Goal: Task Accomplishment & Management: Use online tool/utility

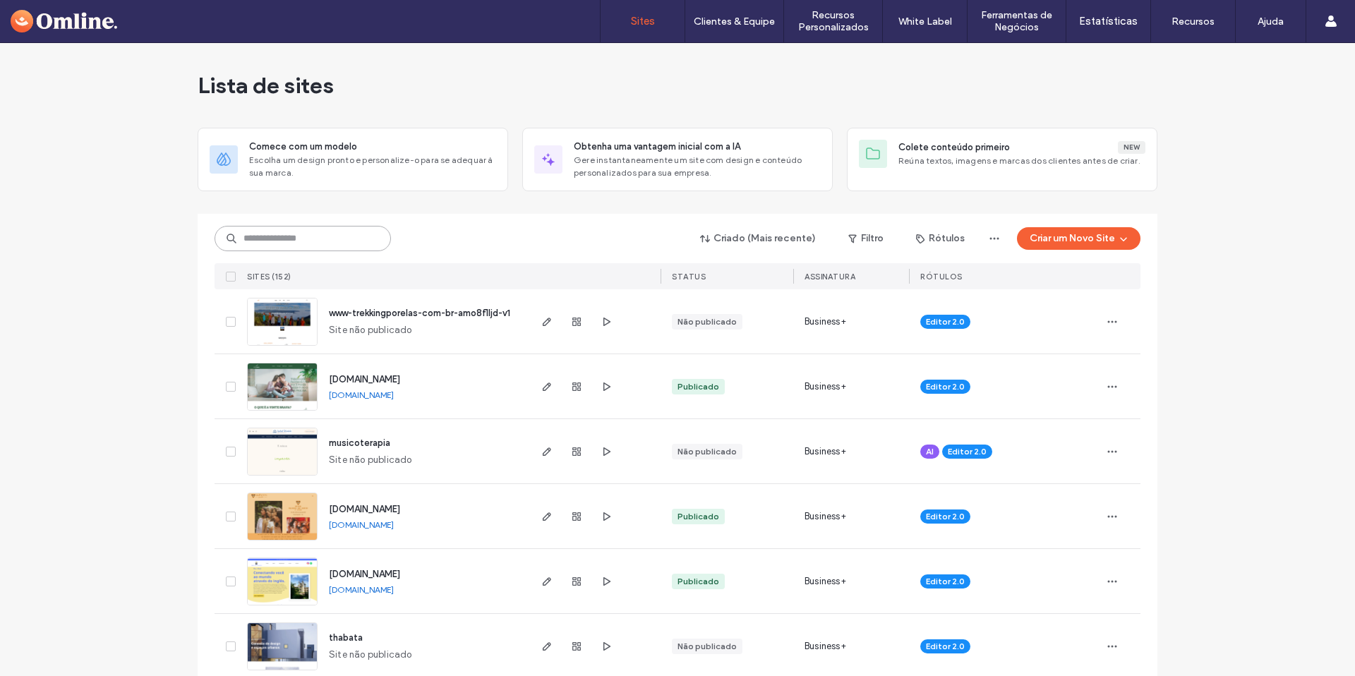
click at [345, 243] on input at bounding box center [303, 238] width 176 height 25
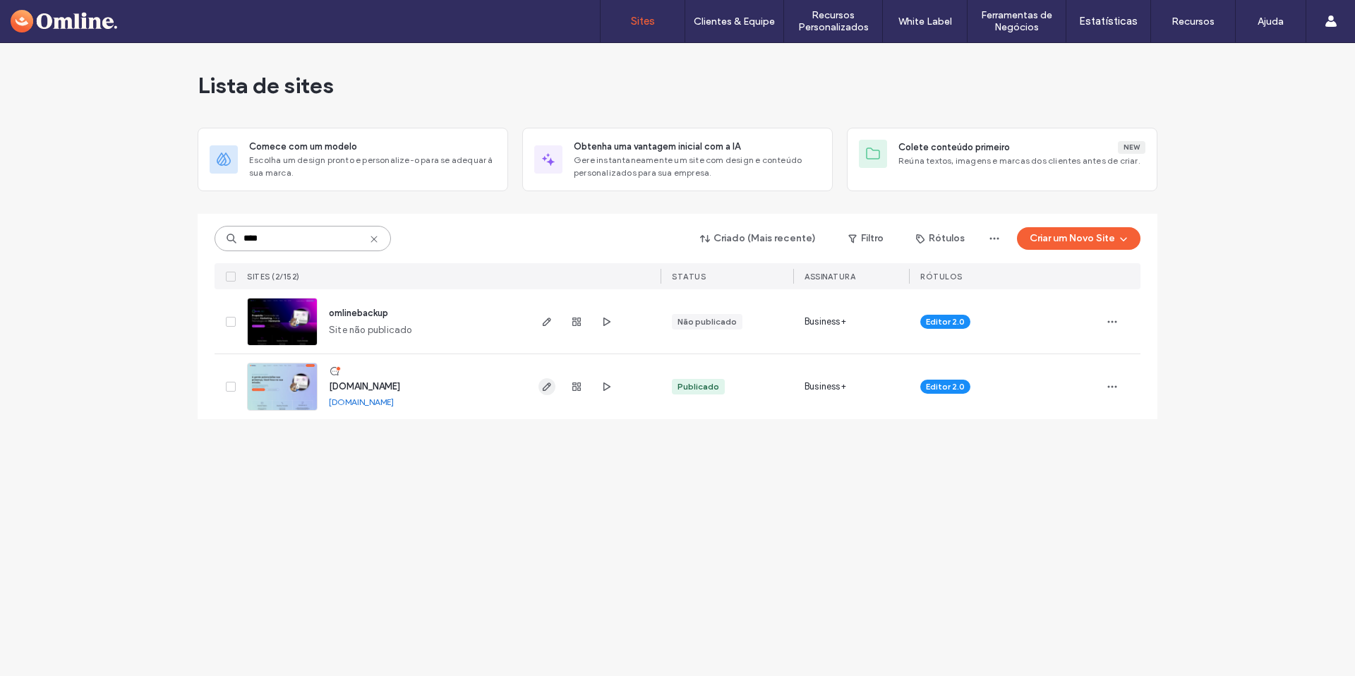
type input "****"
click at [543, 388] on use "button" at bounding box center [547, 386] width 8 height 8
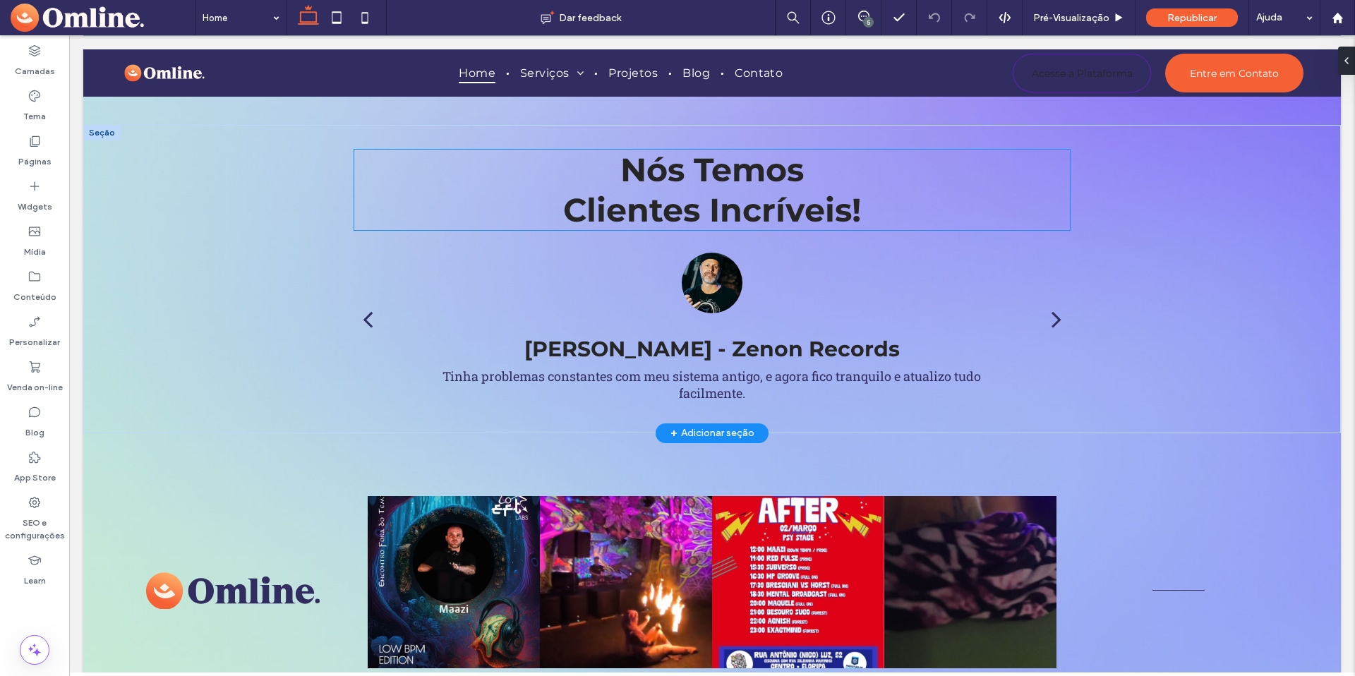
scroll to position [2626, 0]
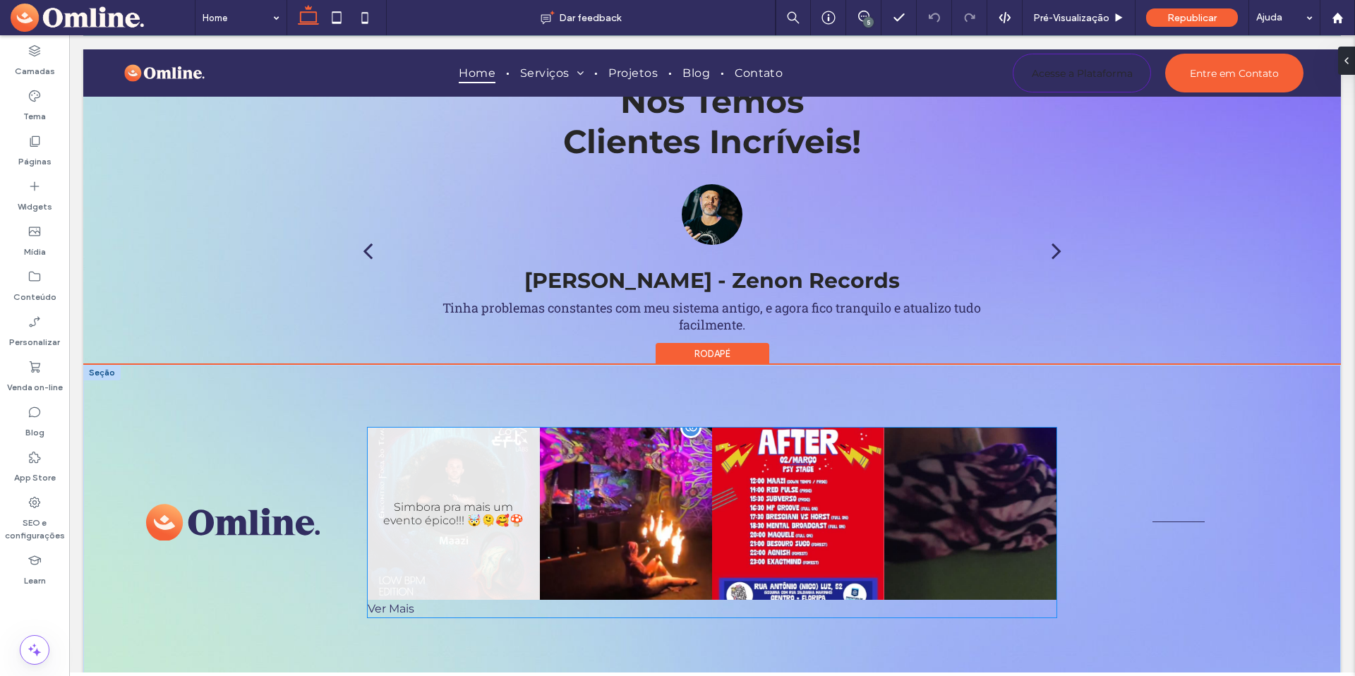
click at [512, 449] on link at bounding box center [454, 514] width 172 height 172
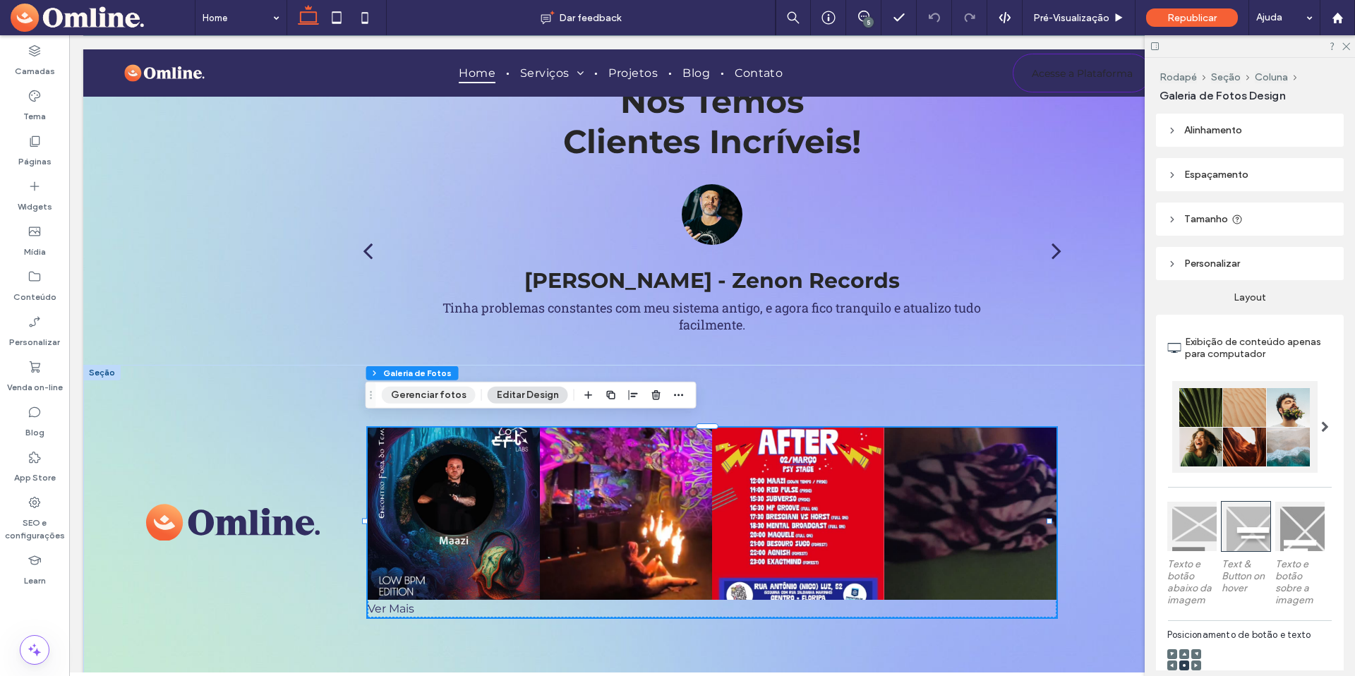
click at [435, 395] on button "Gerenciar fotos" at bounding box center [429, 395] width 94 height 17
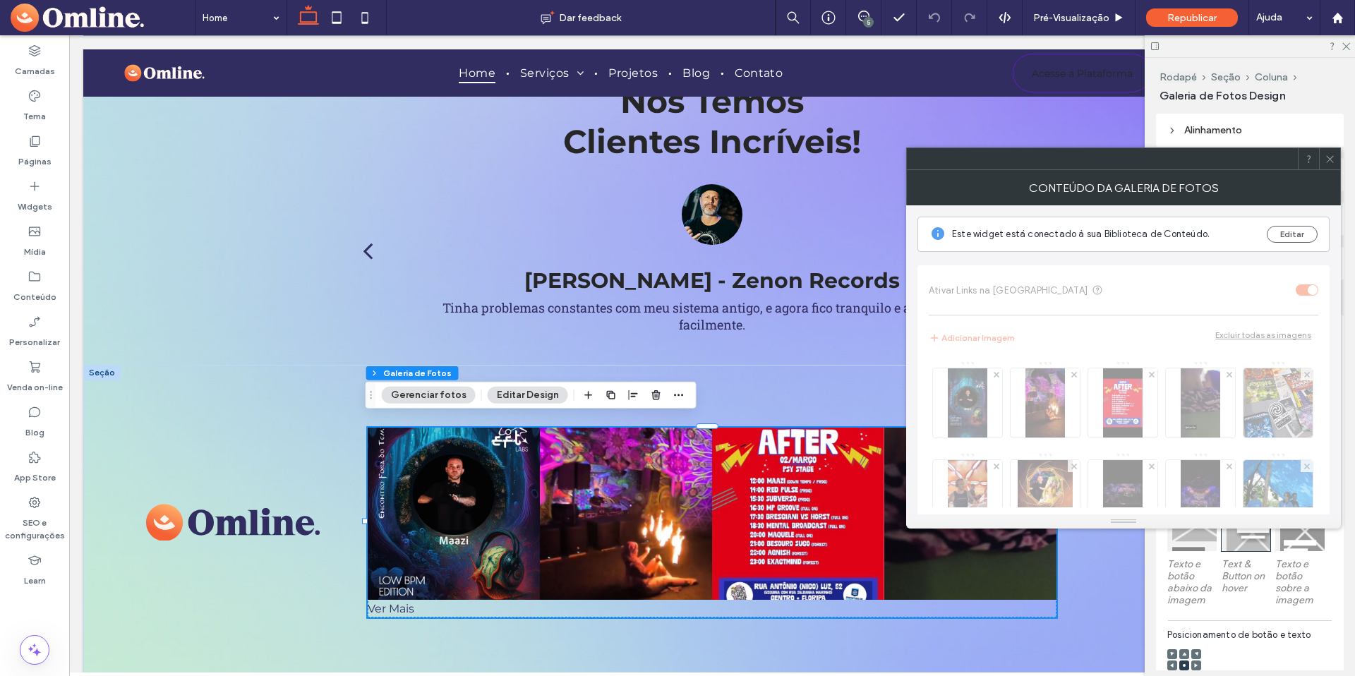
click at [1332, 161] on icon at bounding box center [1329, 159] width 11 height 11
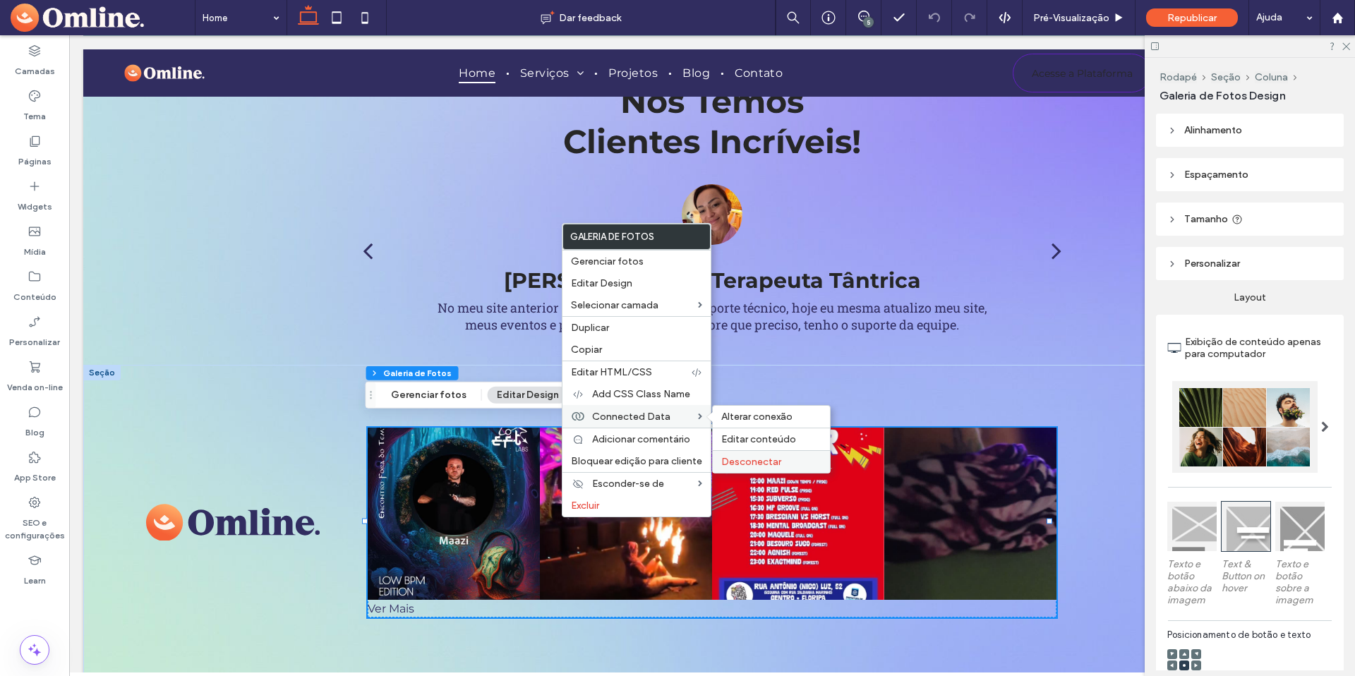
click at [750, 452] on div "Desconectar" at bounding box center [771, 461] width 117 height 23
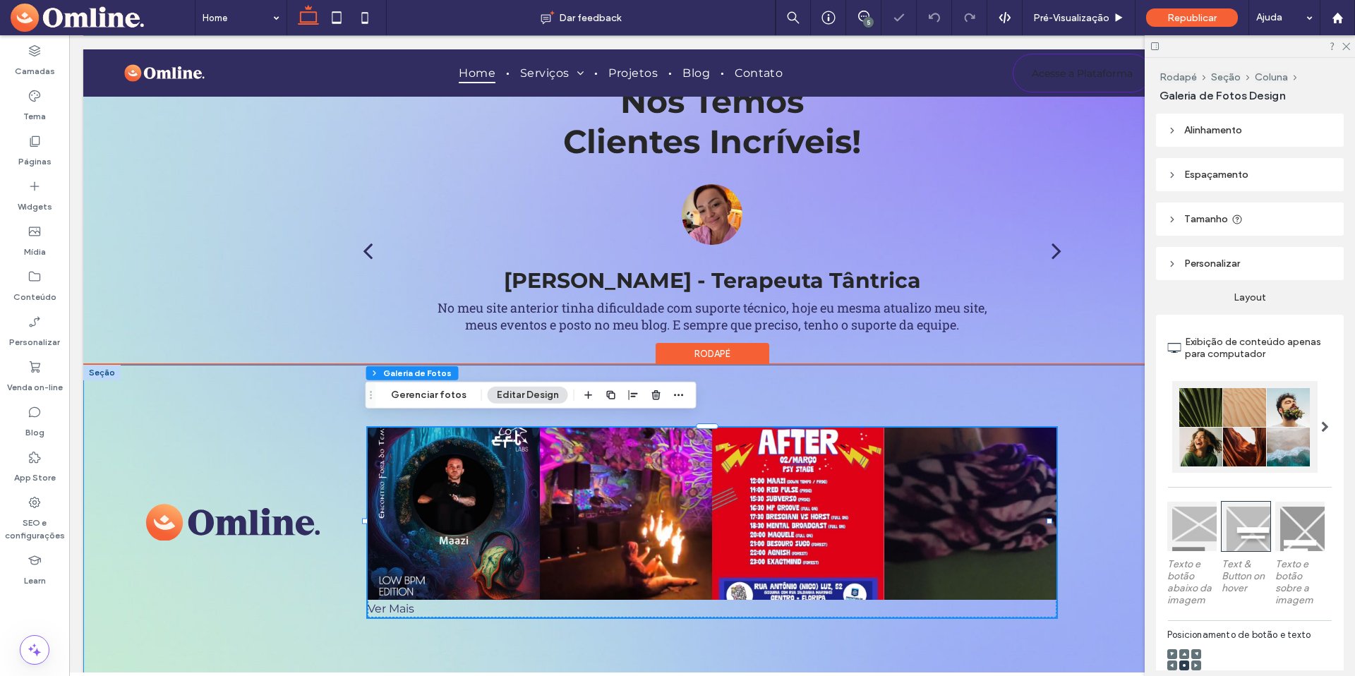
scroll to position [2619, 0]
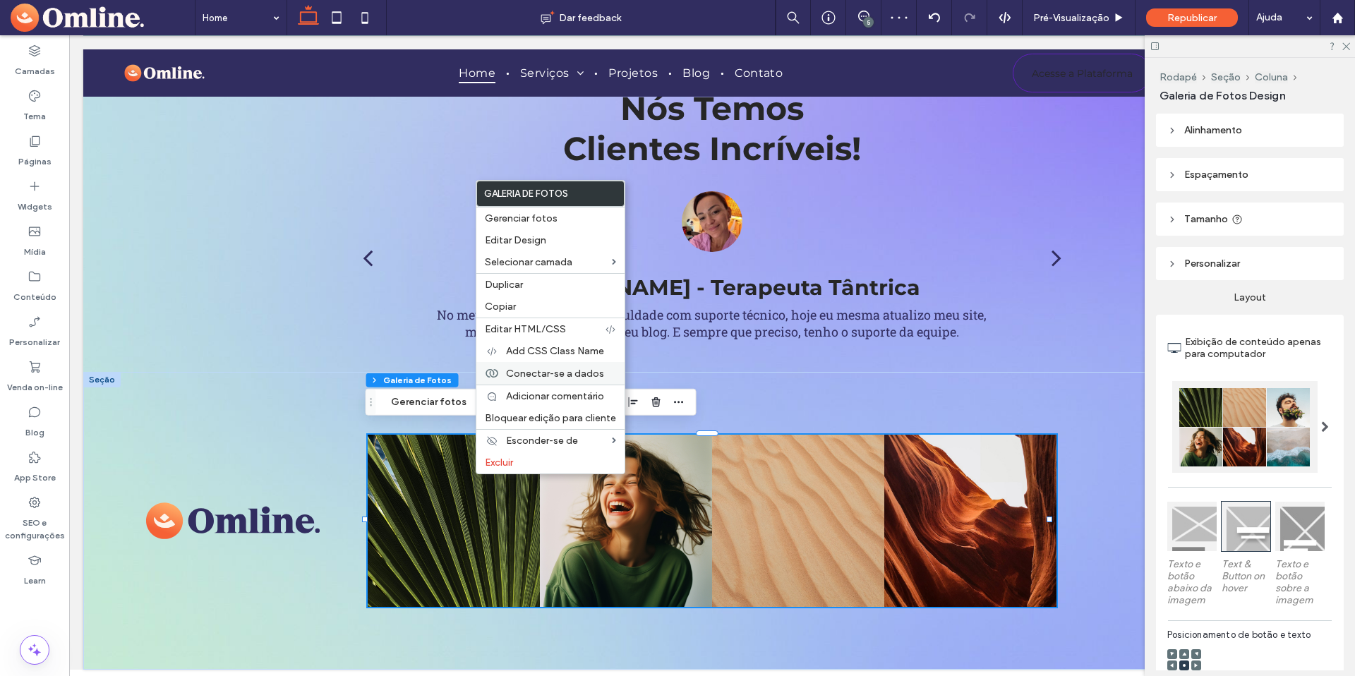
click at [567, 368] on span "Conectar-se a dados" at bounding box center [555, 374] width 98 height 12
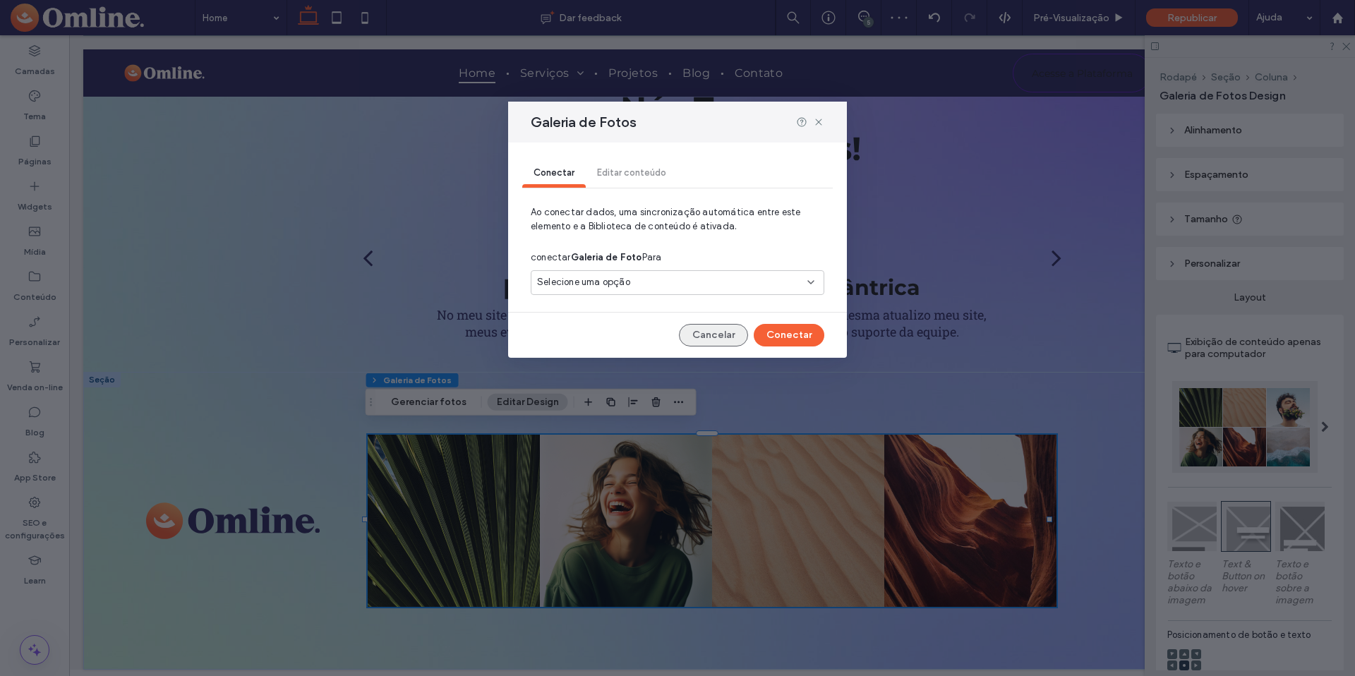
click at [713, 337] on button "Cancelar" at bounding box center [713, 335] width 69 height 23
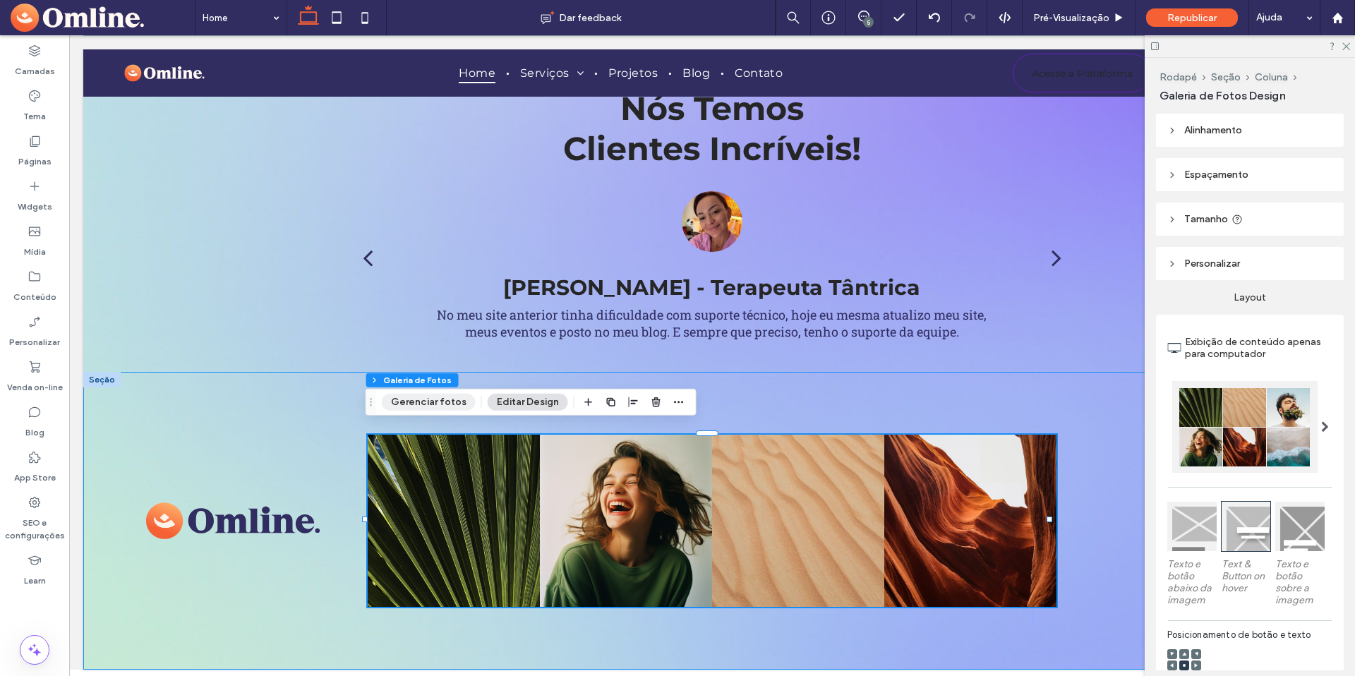
click at [417, 405] on button "Gerenciar fotos" at bounding box center [429, 402] width 94 height 17
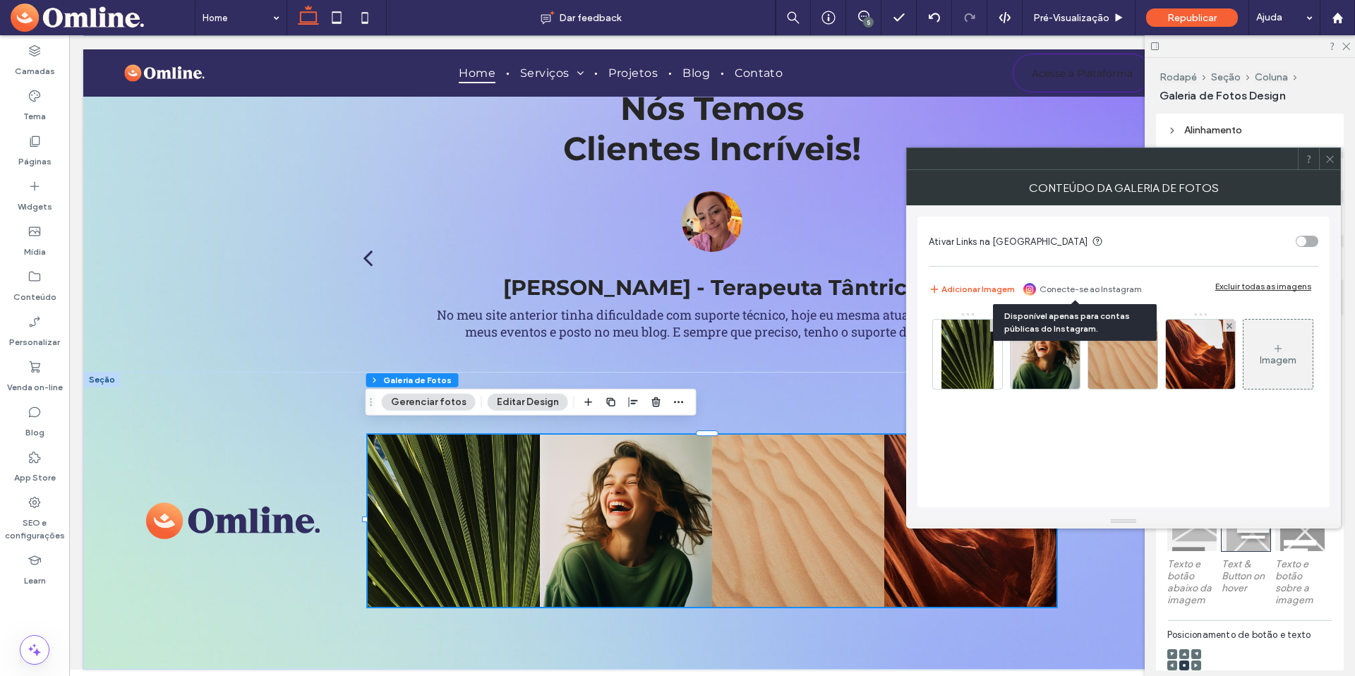
click at [1054, 286] on link "Conecte-se ao Instagram" at bounding box center [1090, 289] width 102 height 13
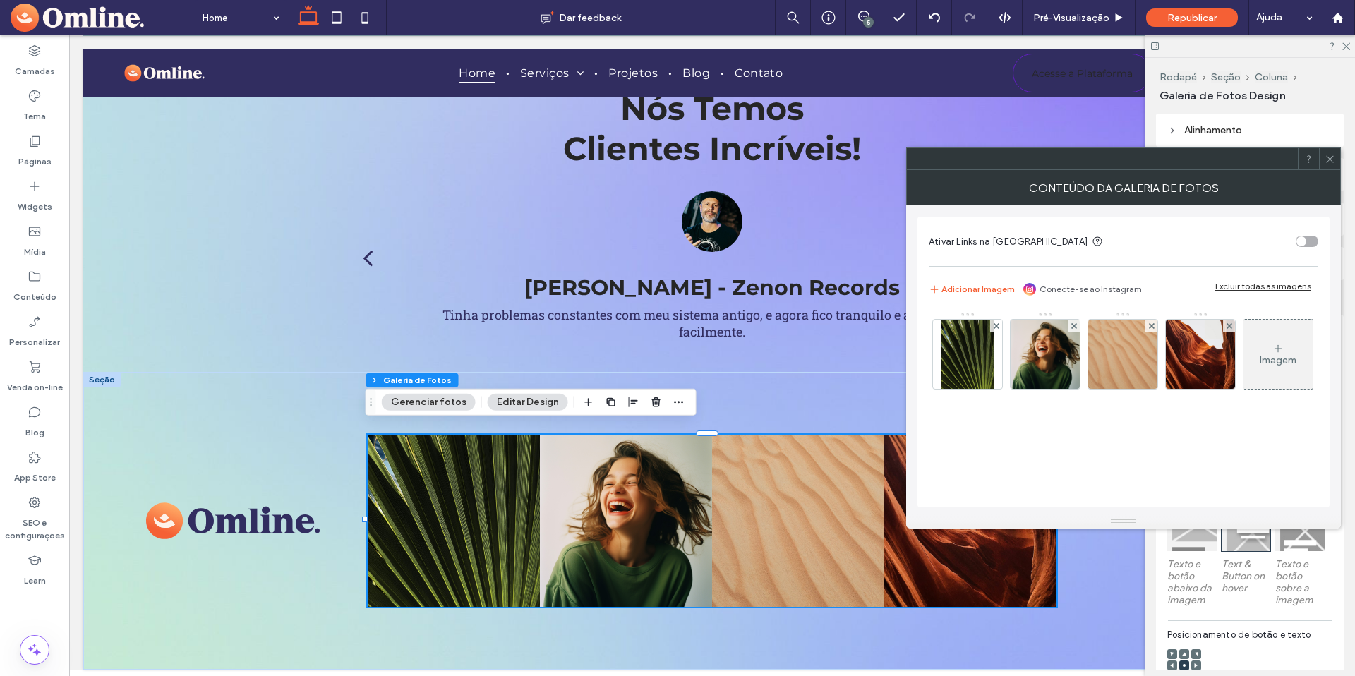
click at [1332, 155] on icon at bounding box center [1329, 159] width 11 height 11
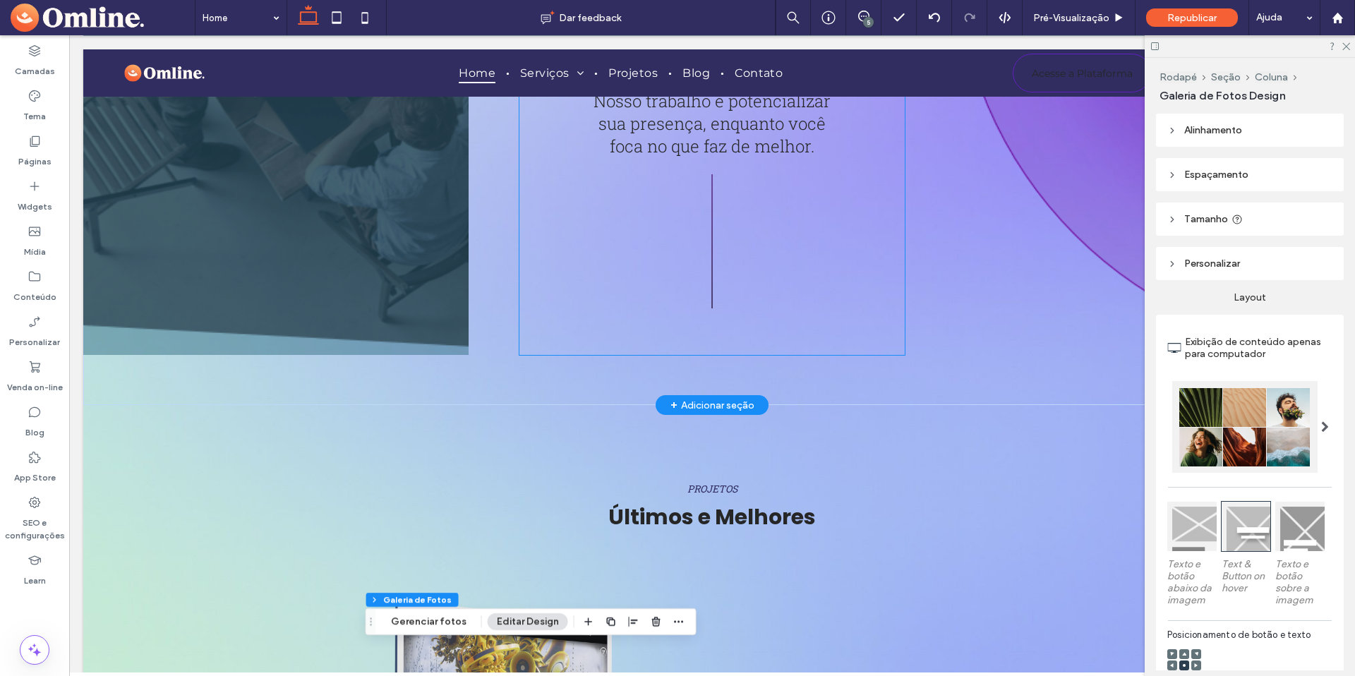
scroll to position [1295, 0]
